Goal: Task Accomplishment & Management: Use online tool/utility

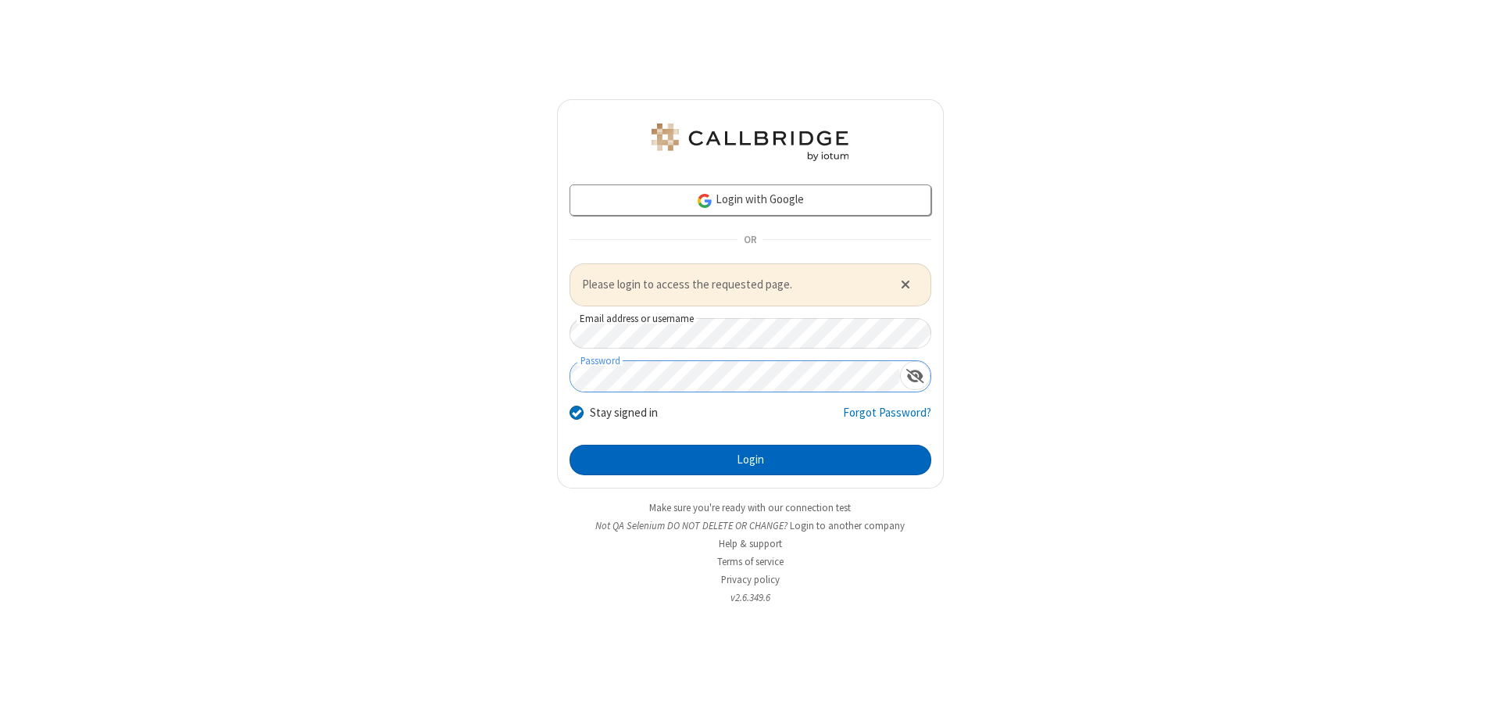
click at [750, 459] on button "Login" at bounding box center [751, 460] width 362 height 31
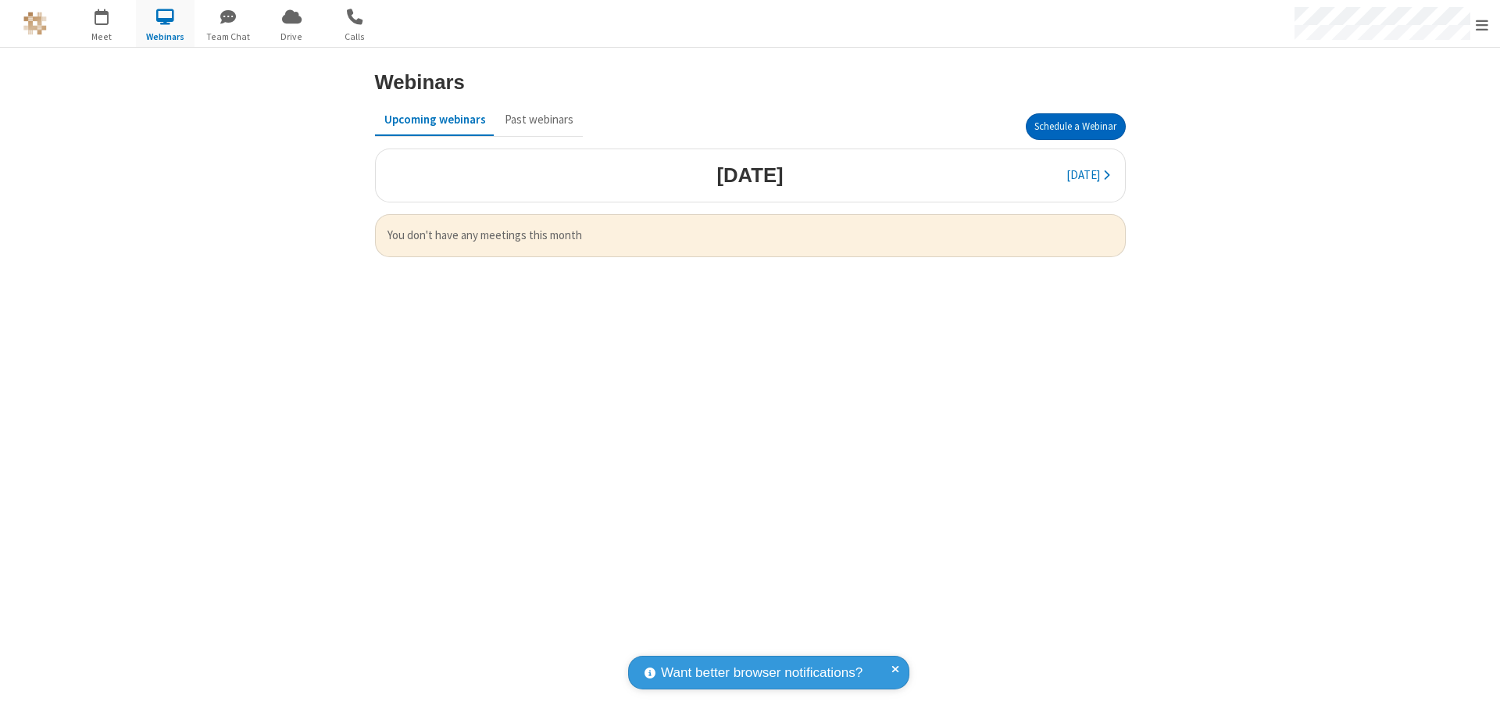
click at [1069, 127] on button "Schedule a Webinar" at bounding box center [1076, 126] width 100 height 27
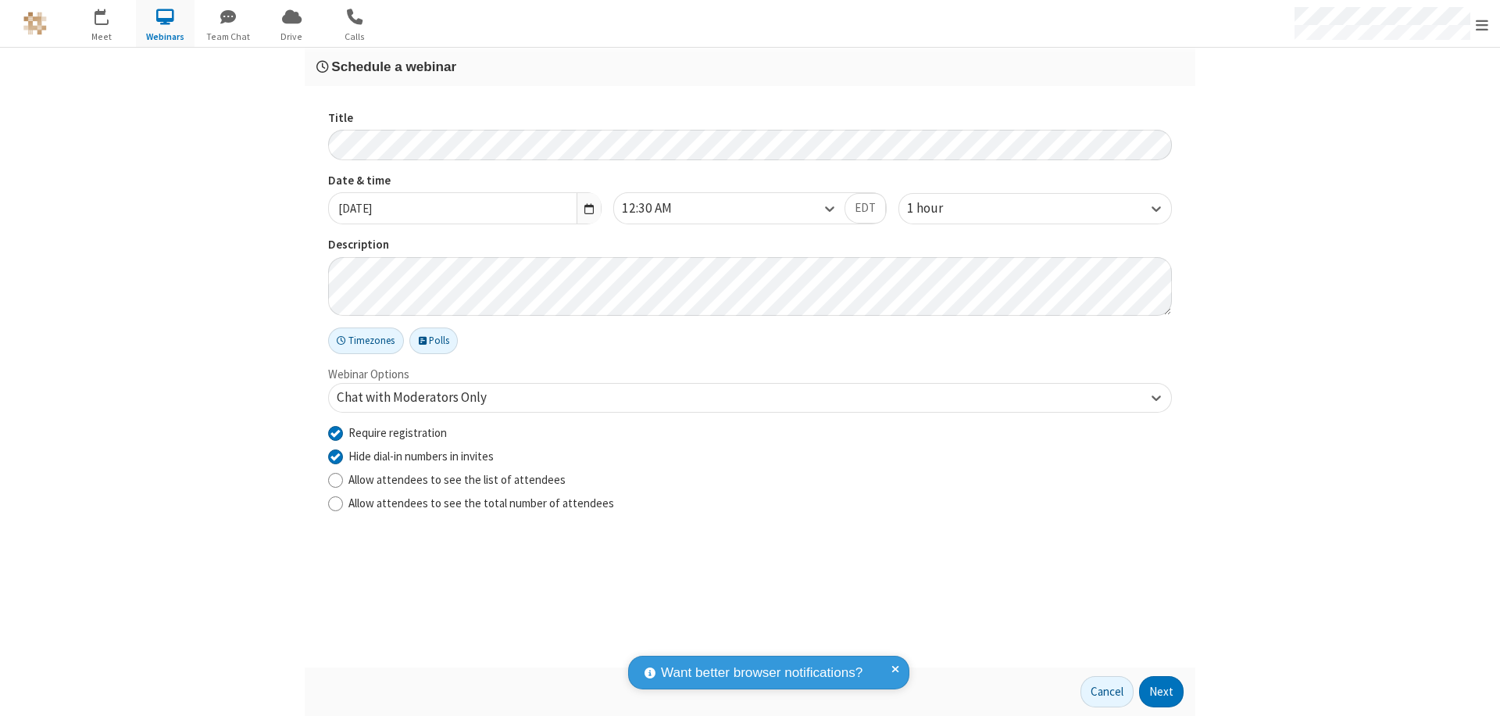
click at [335, 432] on input "Require registration" at bounding box center [335, 432] width 15 height 16
checkbox input "false"
click at [1162, 692] on button "Next" at bounding box center [1161, 691] width 45 height 31
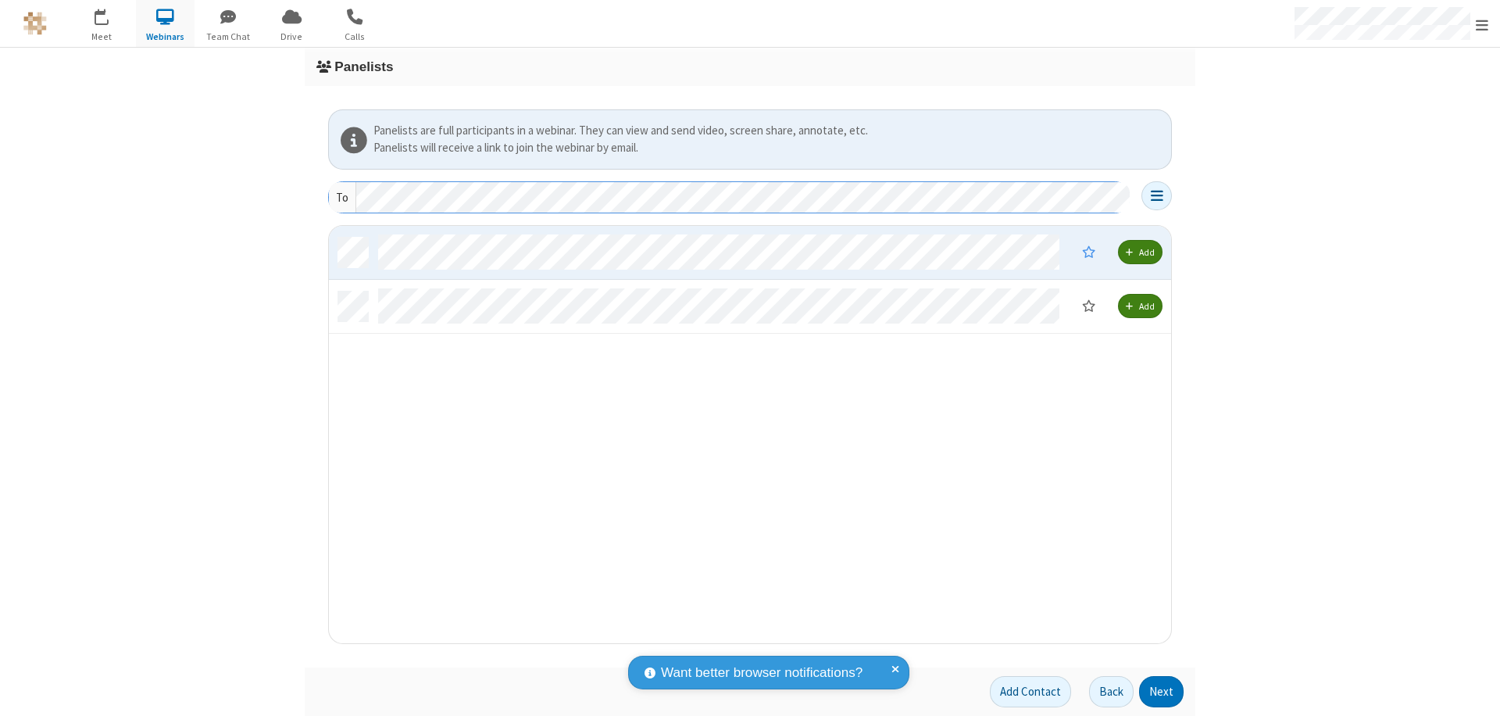
scroll to position [406, 831]
click at [1162, 692] on button "Next" at bounding box center [1161, 691] width 45 height 31
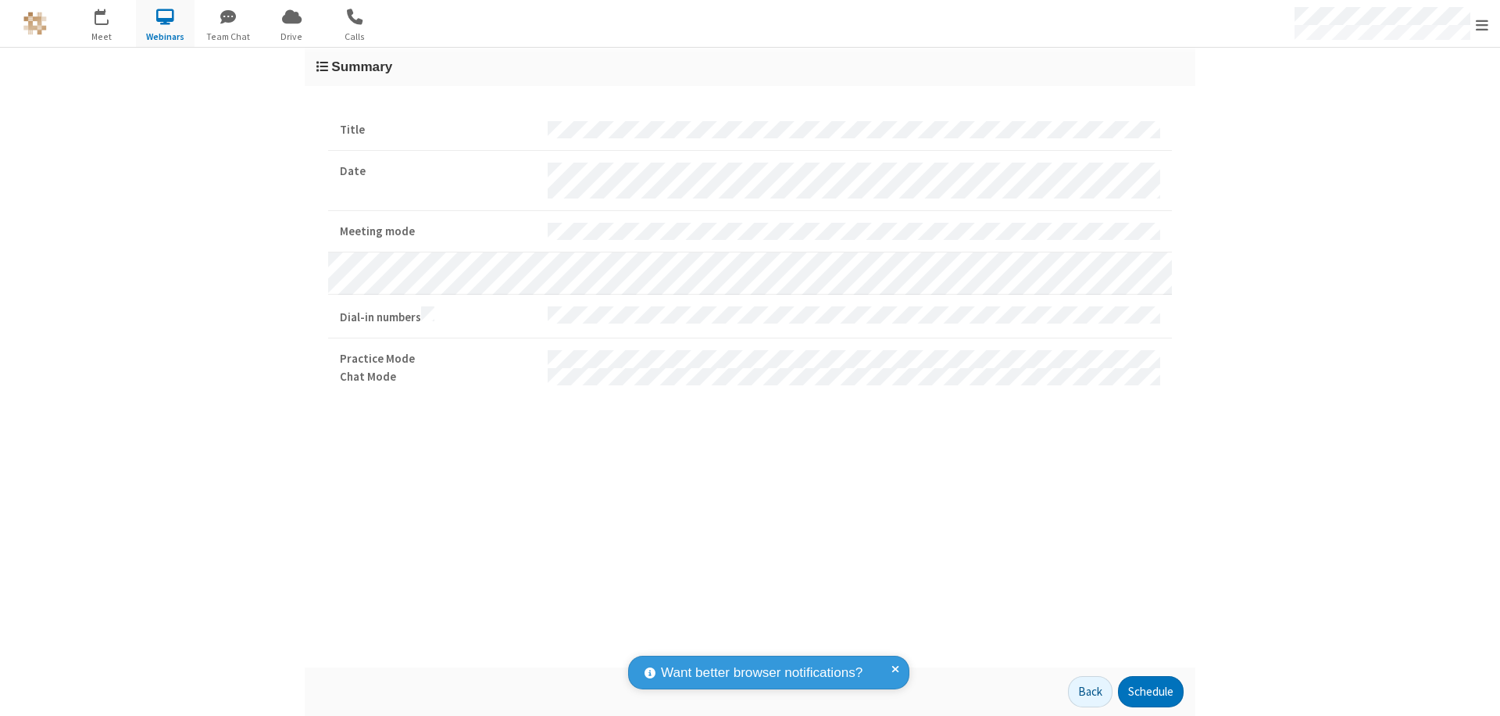
click at [1150, 692] on button "Schedule" at bounding box center [1151, 691] width 66 height 31
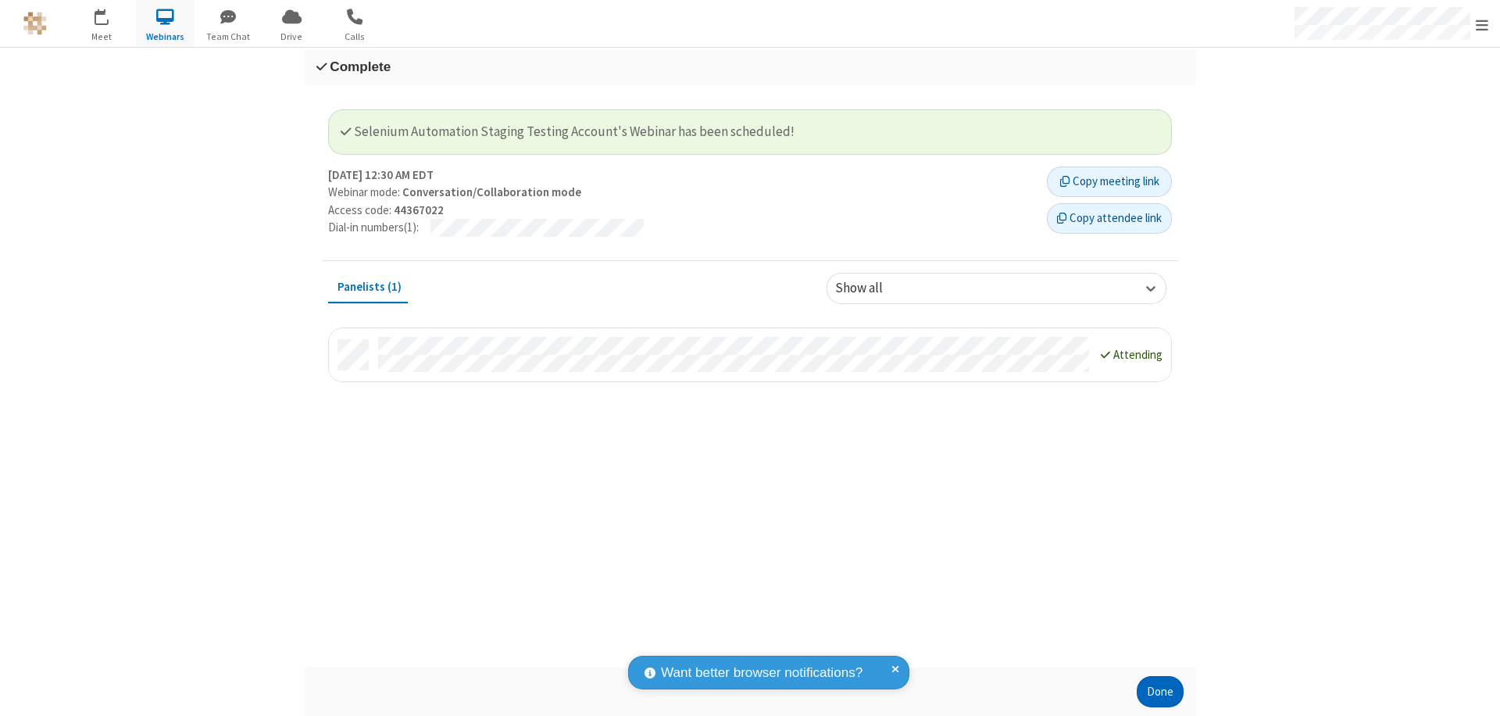
click at [1160, 692] on button "Done" at bounding box center [1160, 691] width 47 height 31
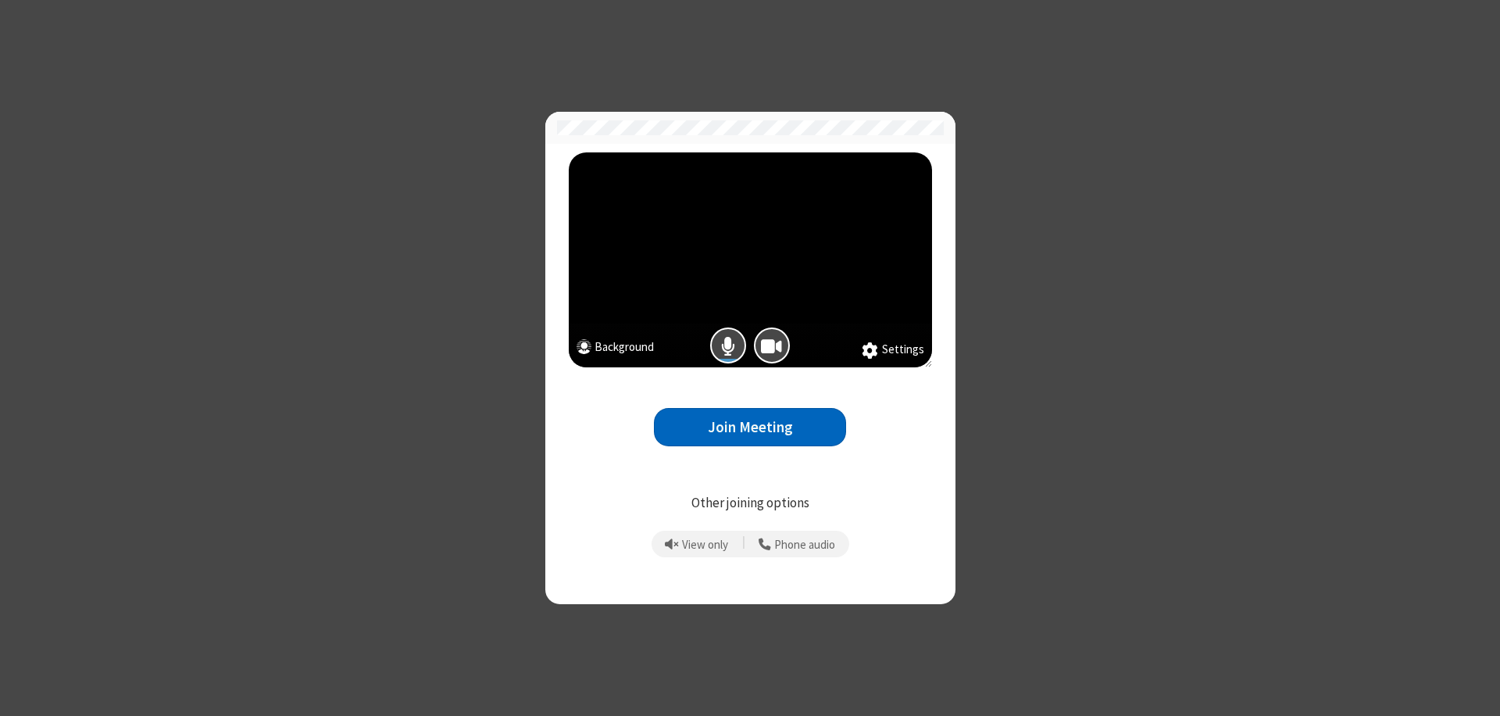
click at [750, 427] on button "Join Meeting" at bounding box center [750, 427] width 192 height 38
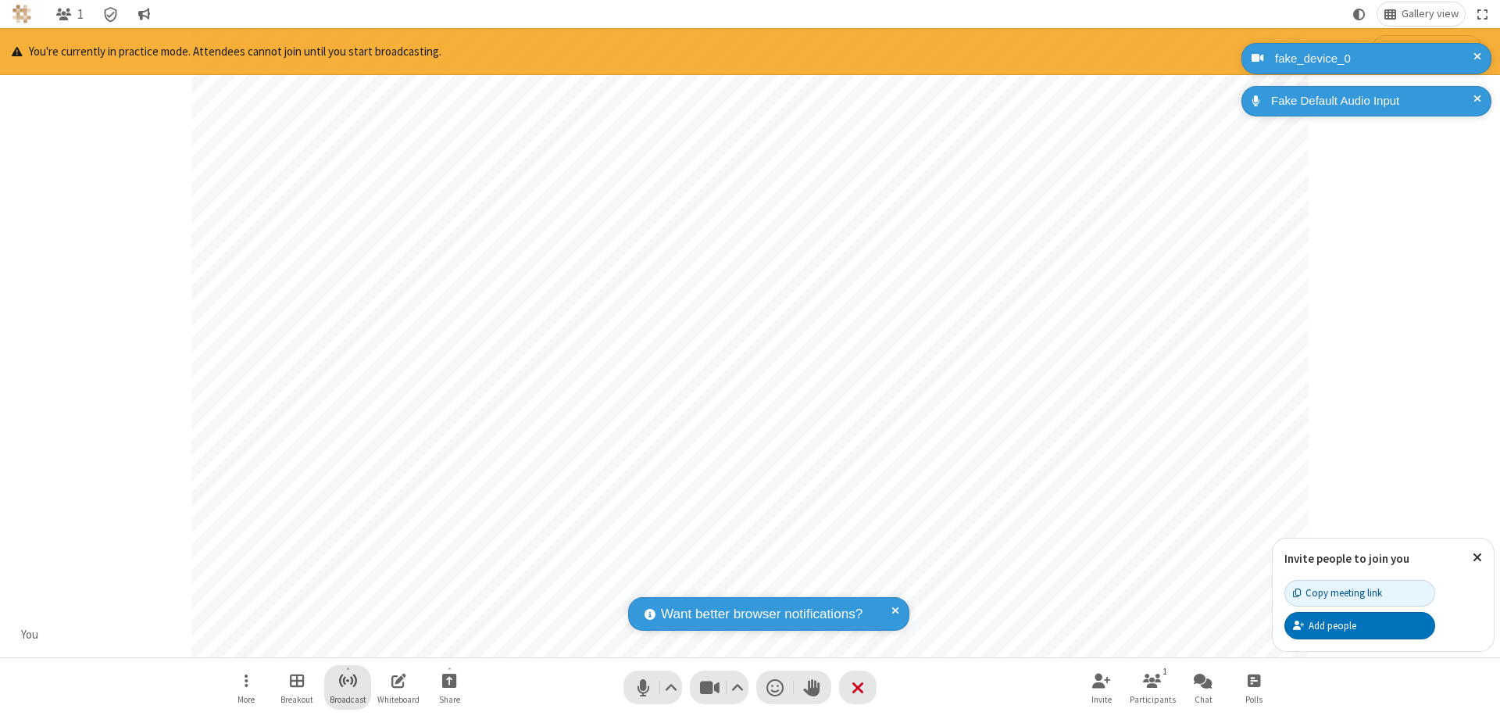
click at [347, 680] on span "Start broadcast" at bounding box center [348, 680] width 20 height 20
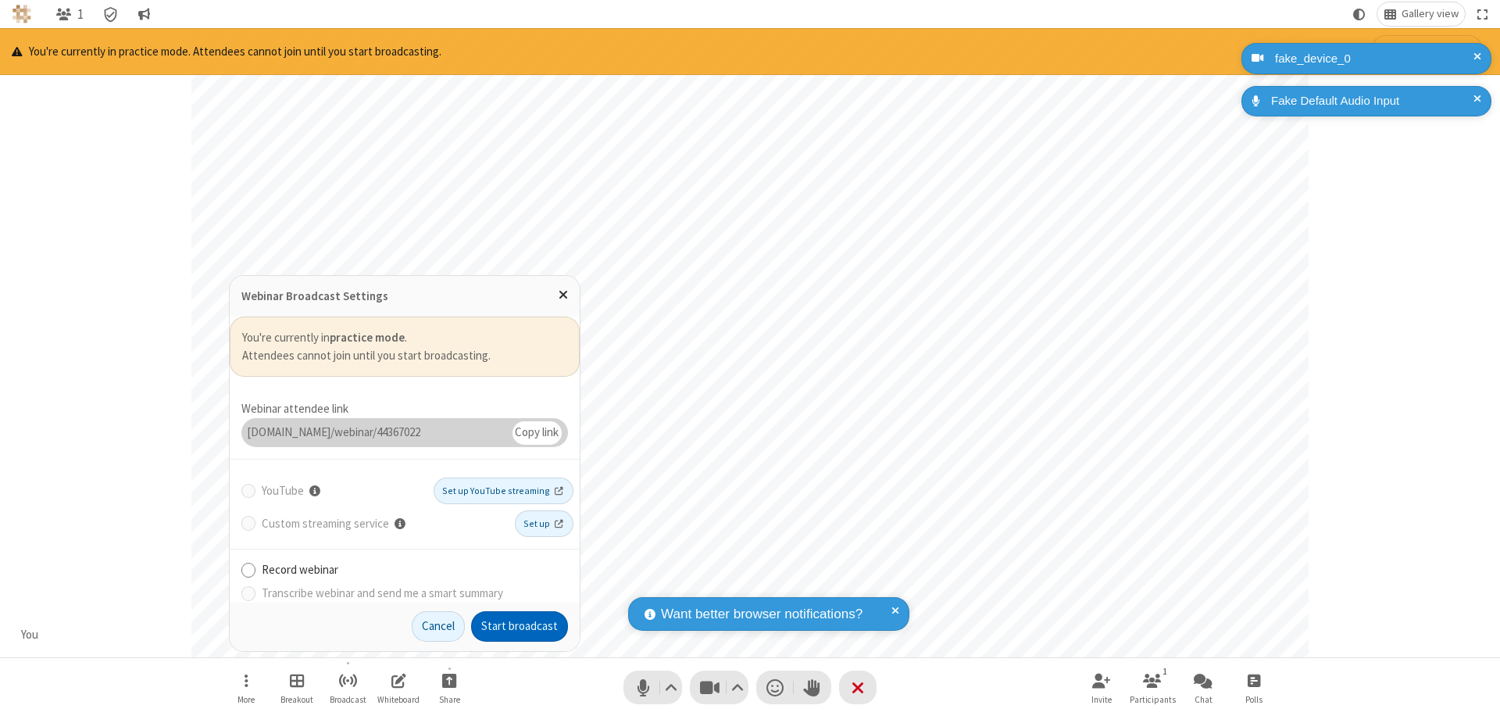
click at [520, 626] on button "Start broadcast" at bounding box center [519, 626] width 97 height 31
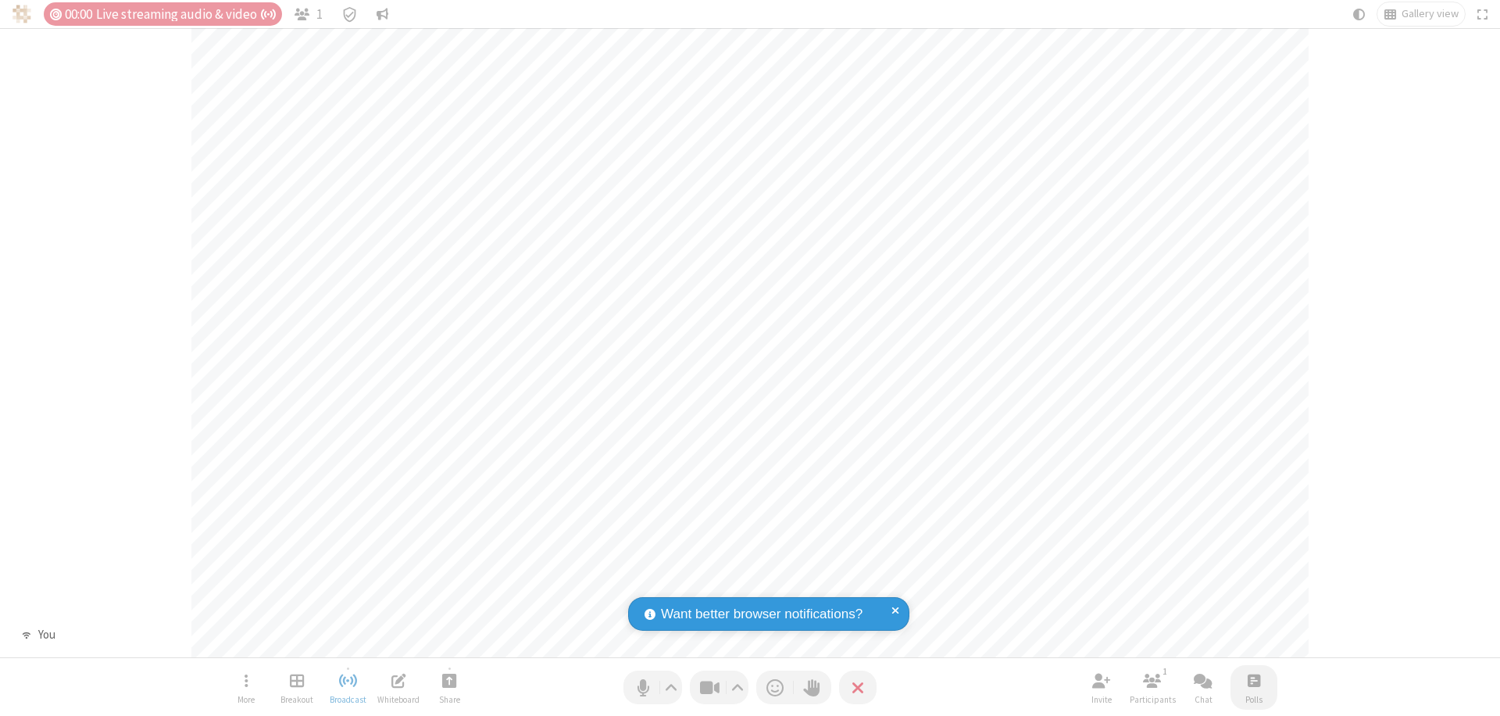
click at [1253, 680] on span "Open poll" at bounding box center [1254, 680] width 13 height 20
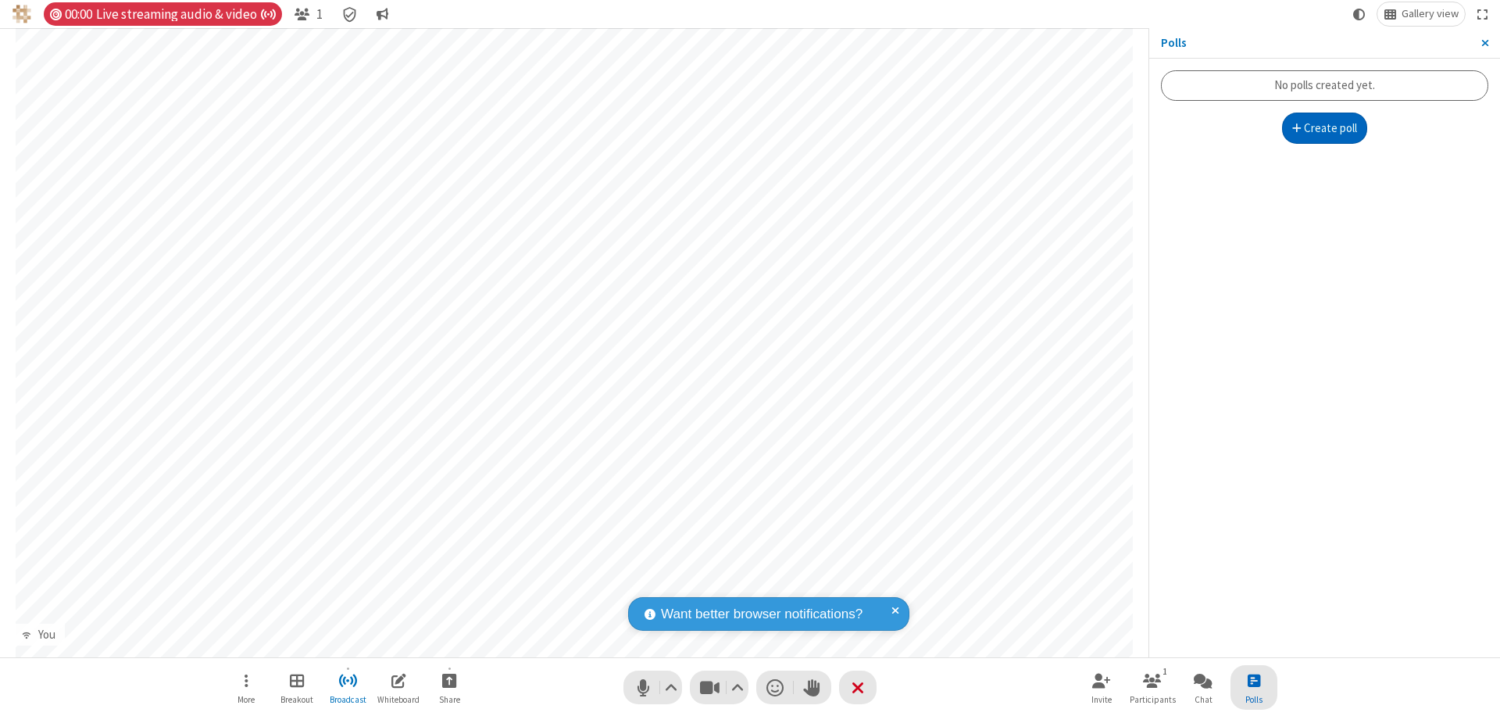
click at [1325, 128] on button "Create poll" at bounding box center [1325, 128] width 86 height 31
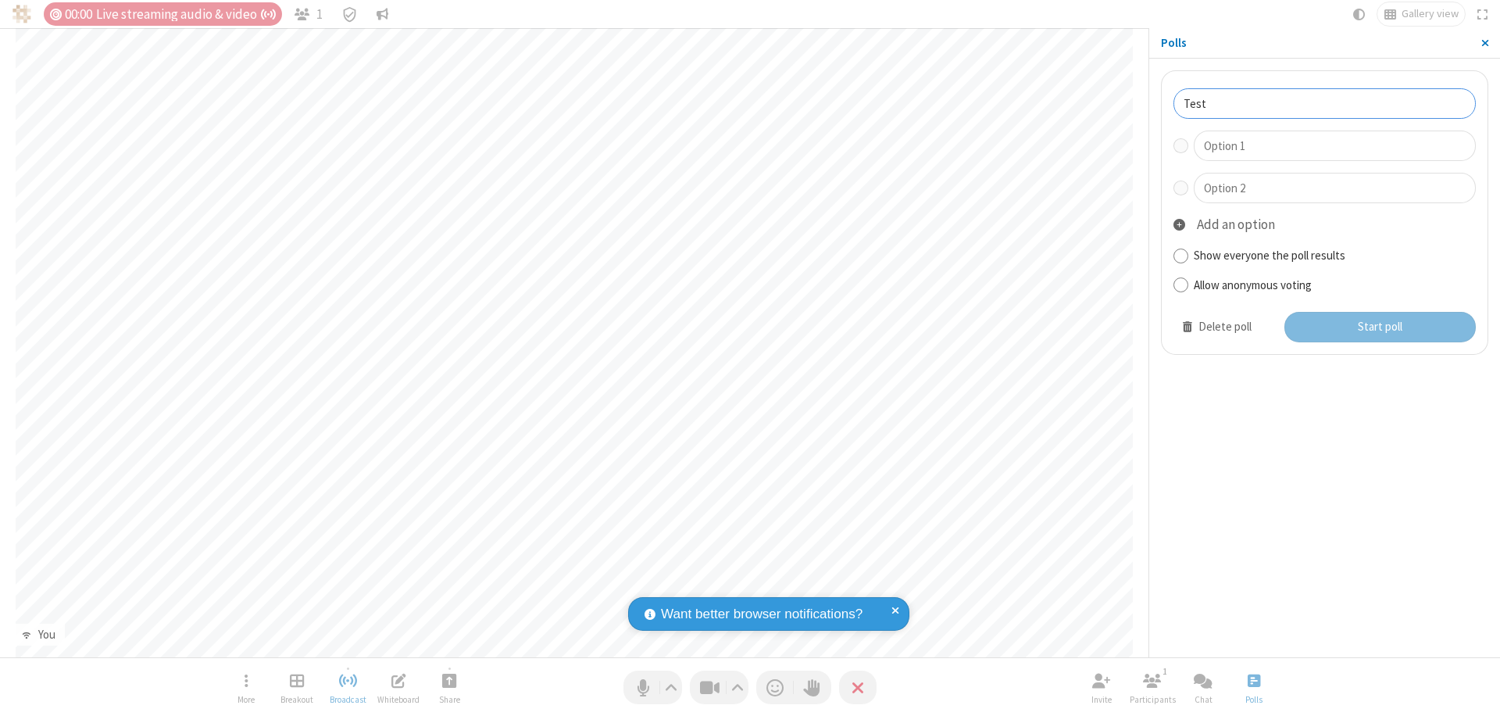
type input "Test"
type input "Yes"
type input "No"
click at [1379, 327] on button "Start poll" at bounding box center [1381, 327] width 192 height 31
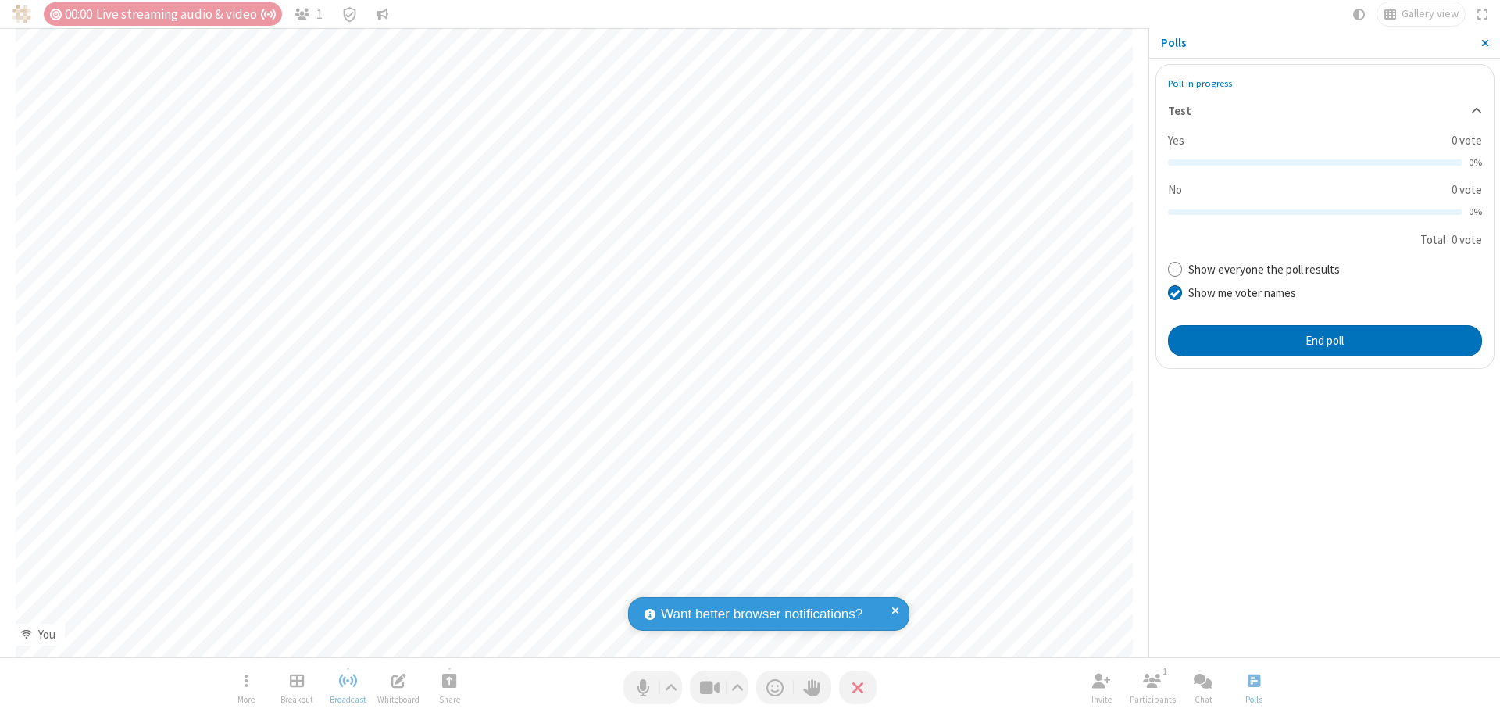
click at [1485, 43] on span "Close sidebar" at bounding box center [1486, 43] width 8 height 13
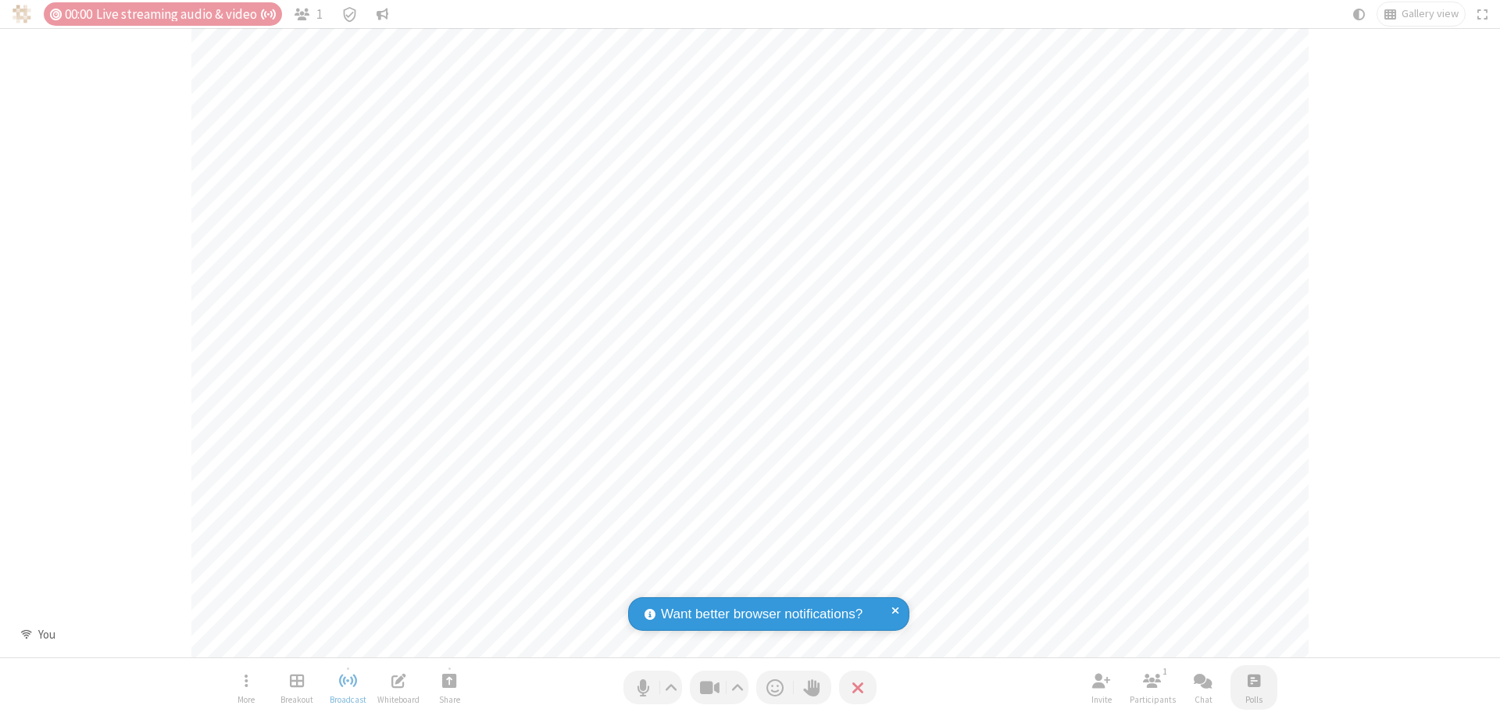
click at [1253, 680] on span "Open poll" at bounding box center [1254, 680] width 13 height 20
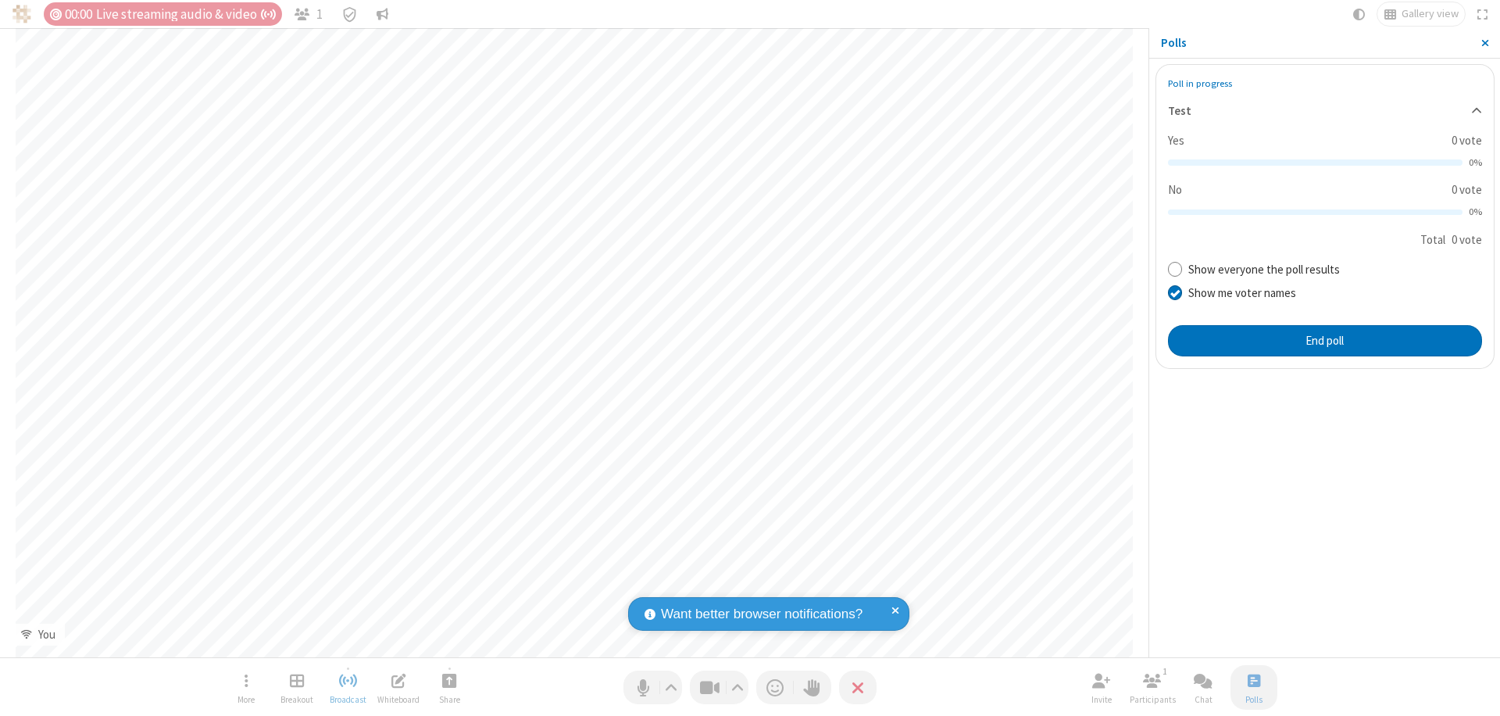
click at [1325, 340] on button "End poll" at bounding box center [1325, 340] width 314 height 31
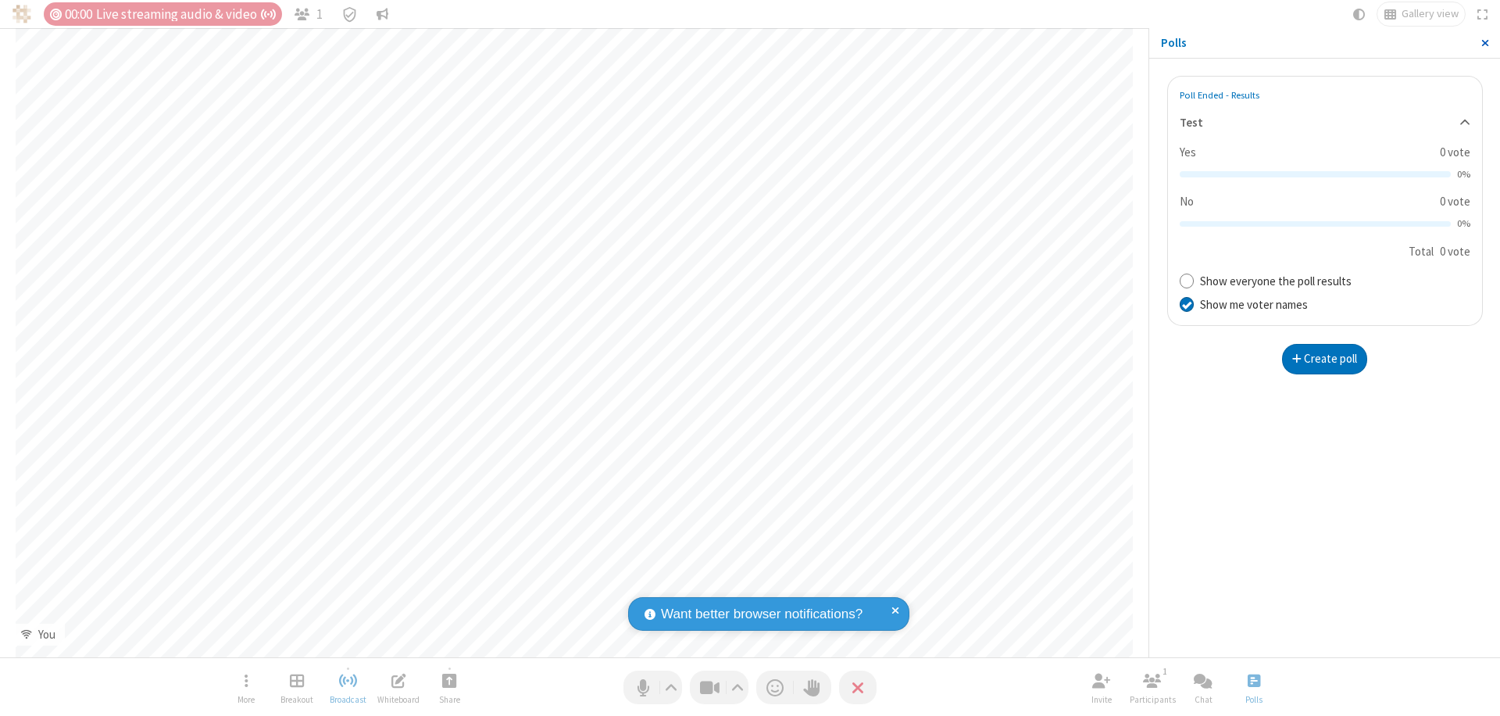
click at [1485, 43] on span "Close sidebar" at bounding box center [1486, 43] width 8 height 13
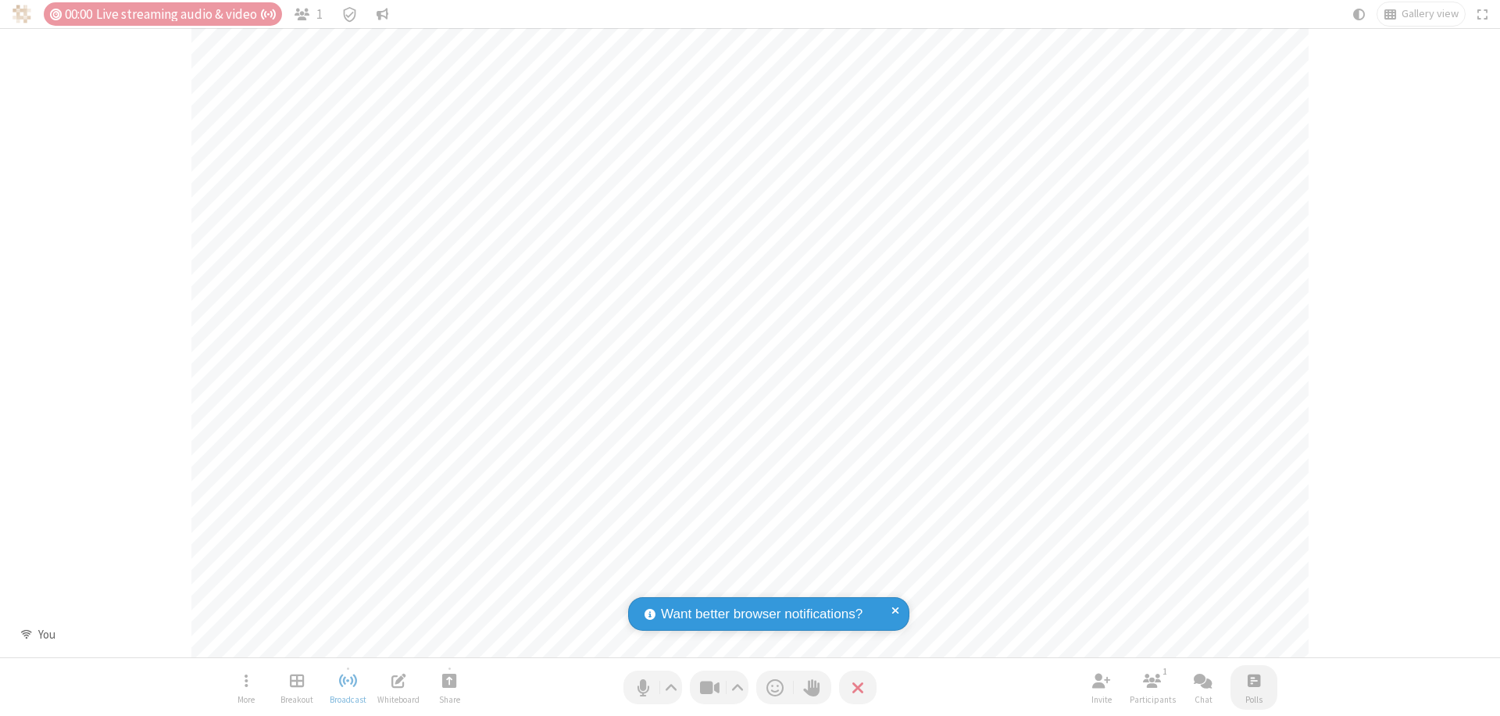
click at [1253, 680] on span "Open poll" at bounding box center [1254, 680] width 13 height 20
